Goal: Navigation & Orientation: Find specific page/section

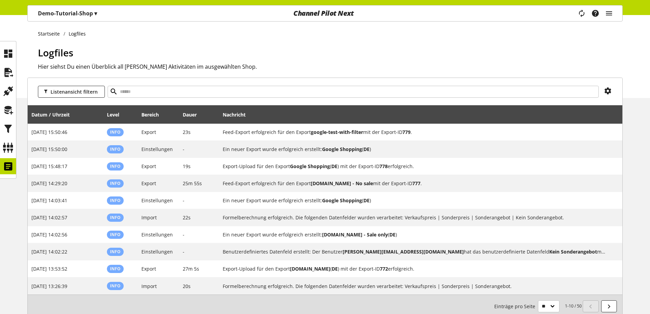
click at [90, 13] on p "Demo-Tutorial-Shop ▾" at bounding box center [67, 13] width 59 height 8
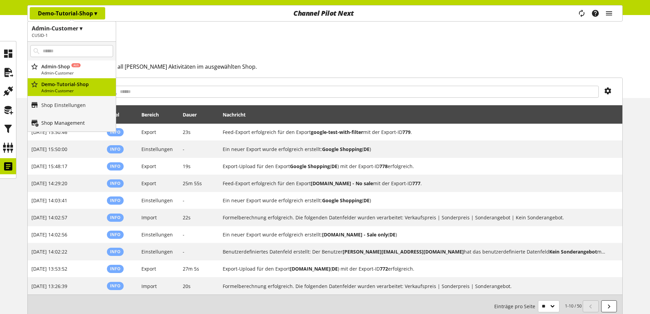
click at [63, 121] on p "Shop Management" at bounding box center [62, 122] width 43 height 7
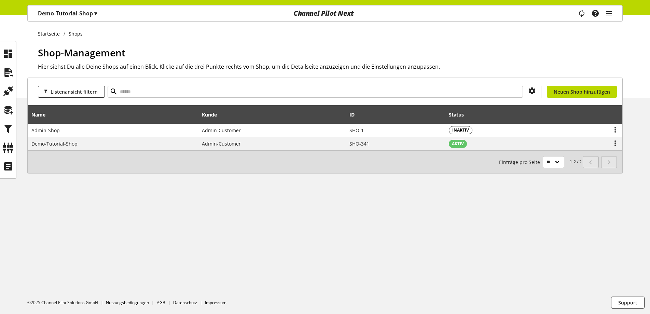
click at [76, 9] on div "Demo-Tutorial-Shop ▾" at bounding box center [67, 13] width 75 height 12
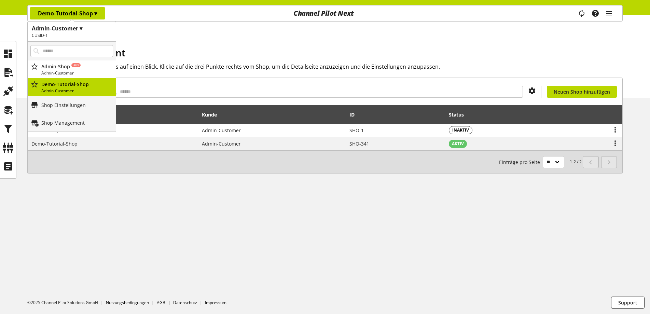
click at [76, 9] on div "Demo-Tutorial-Shop ▾" at bounding box center [67, 13] width 75 height 12
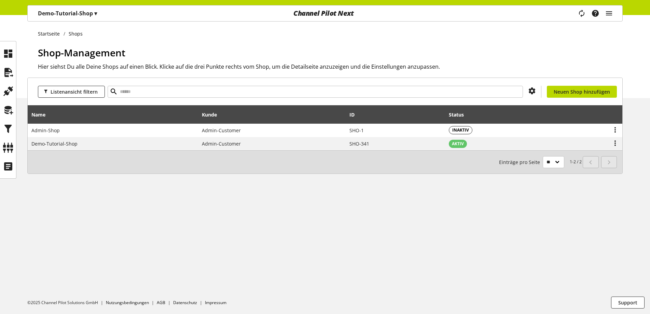
click at [76, 9] on div "Demo-Tutorial-Shop ▾" at bounding box center [67, 13] width 75 height 12
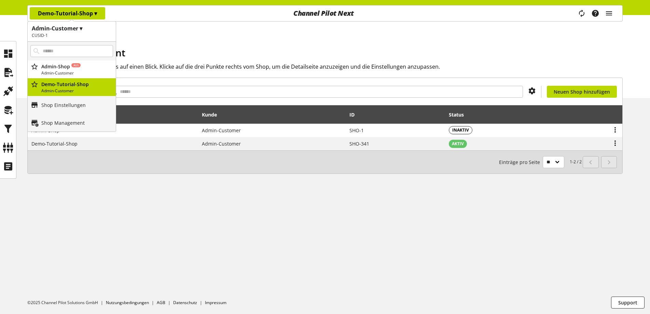
click at [70, 26] on h1 "Admin-Customer ▾" at bounding box center [72, 28] width 80 height 8
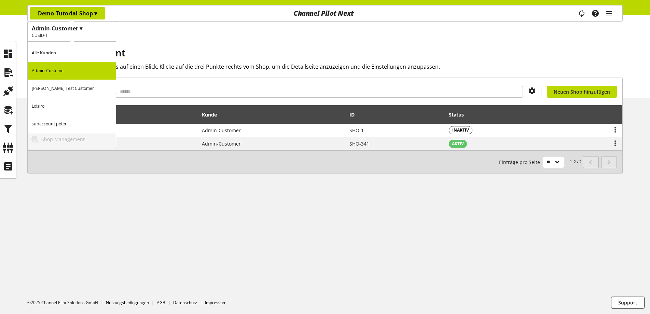
click at [59, 91] on p "[PERSON_NAME] Test Customer" at bounding box center [72, 89] width 88 height 18
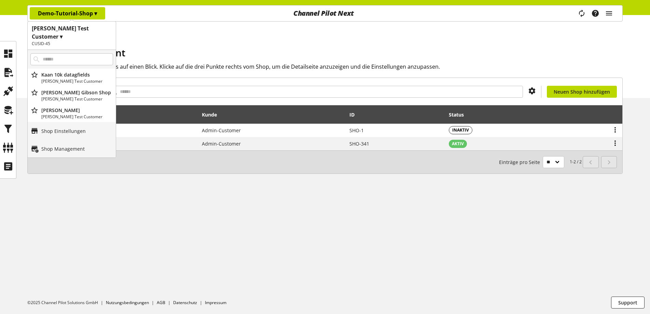
click at [61, 41] on h2 "CUSID-45" at bounding box center [72, 44] width 80 height 6
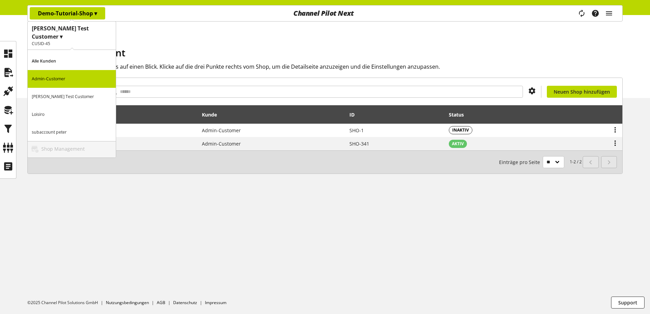
click at [58, 70] on p "Admin-Customer" at bounding box center [72, 79] width 88 height 18
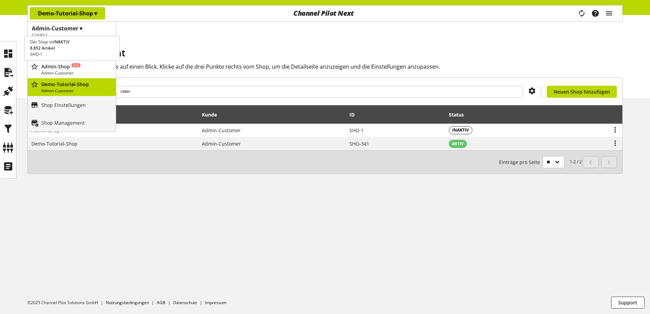
click at [81, 70] on p "Admin-Customer" at bounding box center [77, 73] width 72 height 6
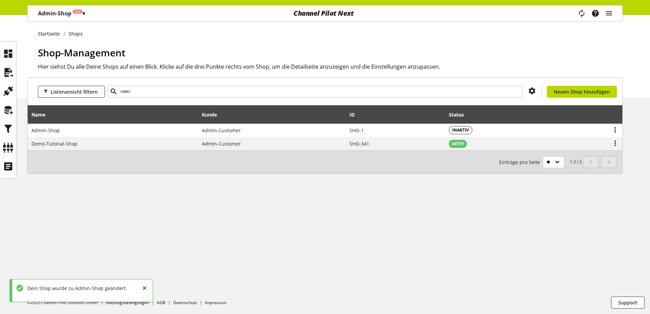
click at [59, 6] on div "Admin-Shop Aus ▾ Admin-Customer ▾ CUSID-1 Alle Kunden Admin-Customer Kaan's Tes…" at bounding box center [62, 13] width 68 height 16
click at [60, 11] on p "Admin-Shop Aus ▾" at bounding box center [61, 13] width 47 height 8
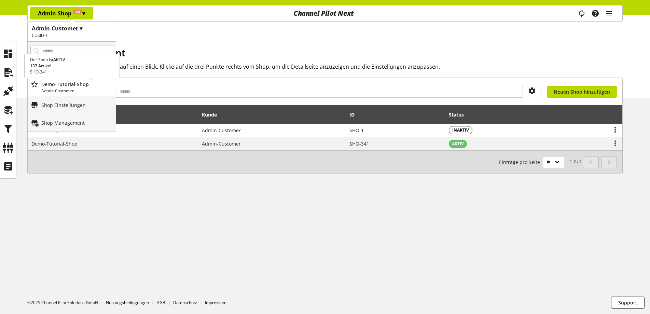
click at [62, 81] on p "Demo-Tutorial-Shop" at bounding box center [77, 84] width 72 height 7
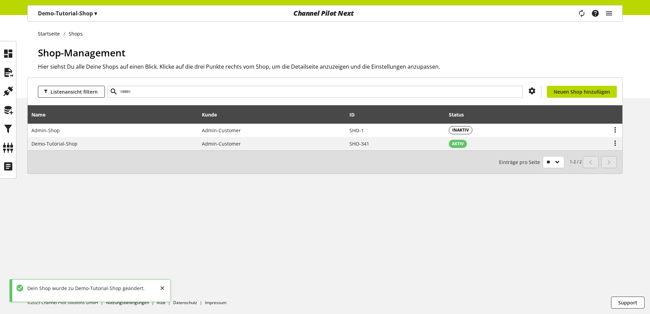
click at [187, 37] on div "Startseite Shops Shop-Management Hier siehst Du alle Deine Shops auf einen Blic…" at bounding box center [325, 56] width 650 height 83
click at [159, 289] on div "OK" at bounding box center [170, 289] width 23 height 12
click at [158, 236] on div "Startseite Shops Shop-Management Hier siehst Du alle Deine Shops auf einen Blic…" at bounding box center [325, 164] width 650 height 299
